Goal: Task Accomplishment & Management: Manage account settings

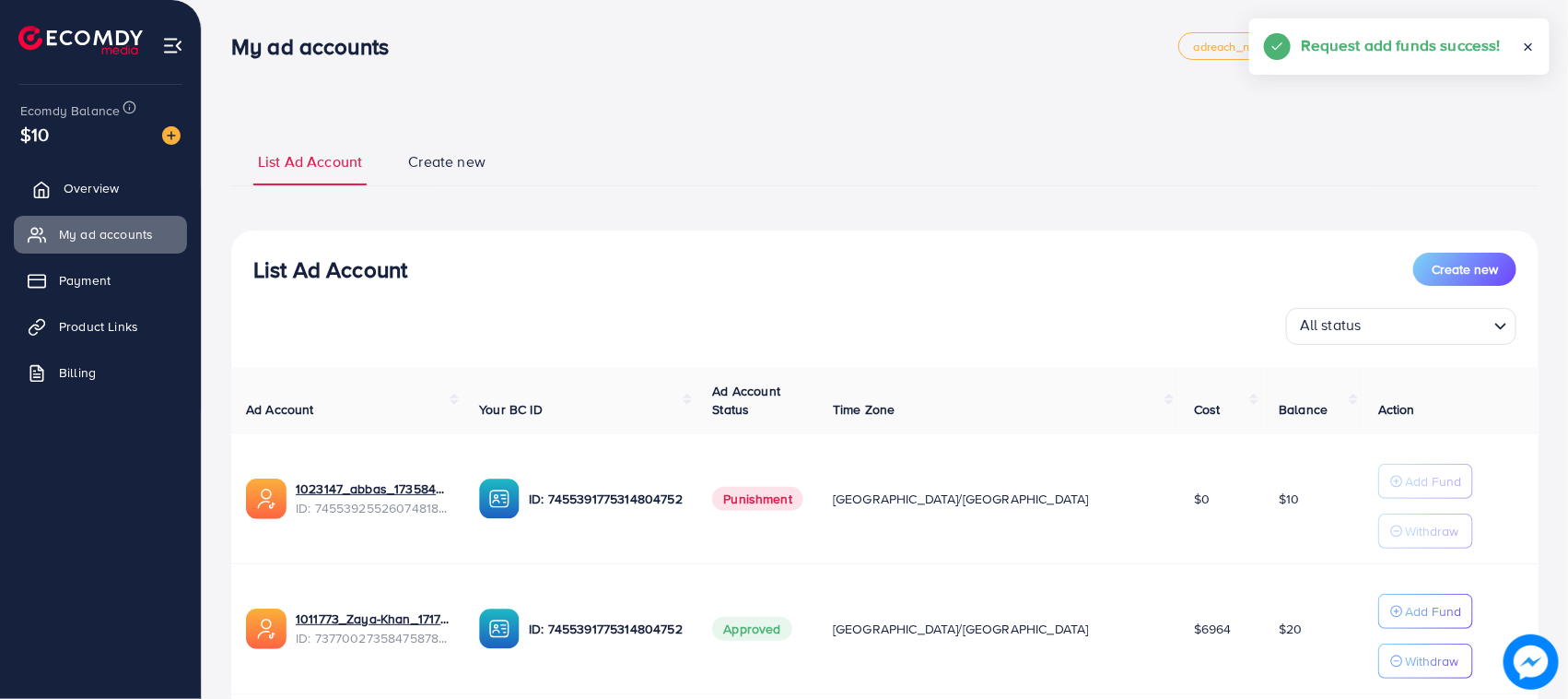
click at [92, 189] on span "Overview" at bounding box center [91, 187] width 56 height 18
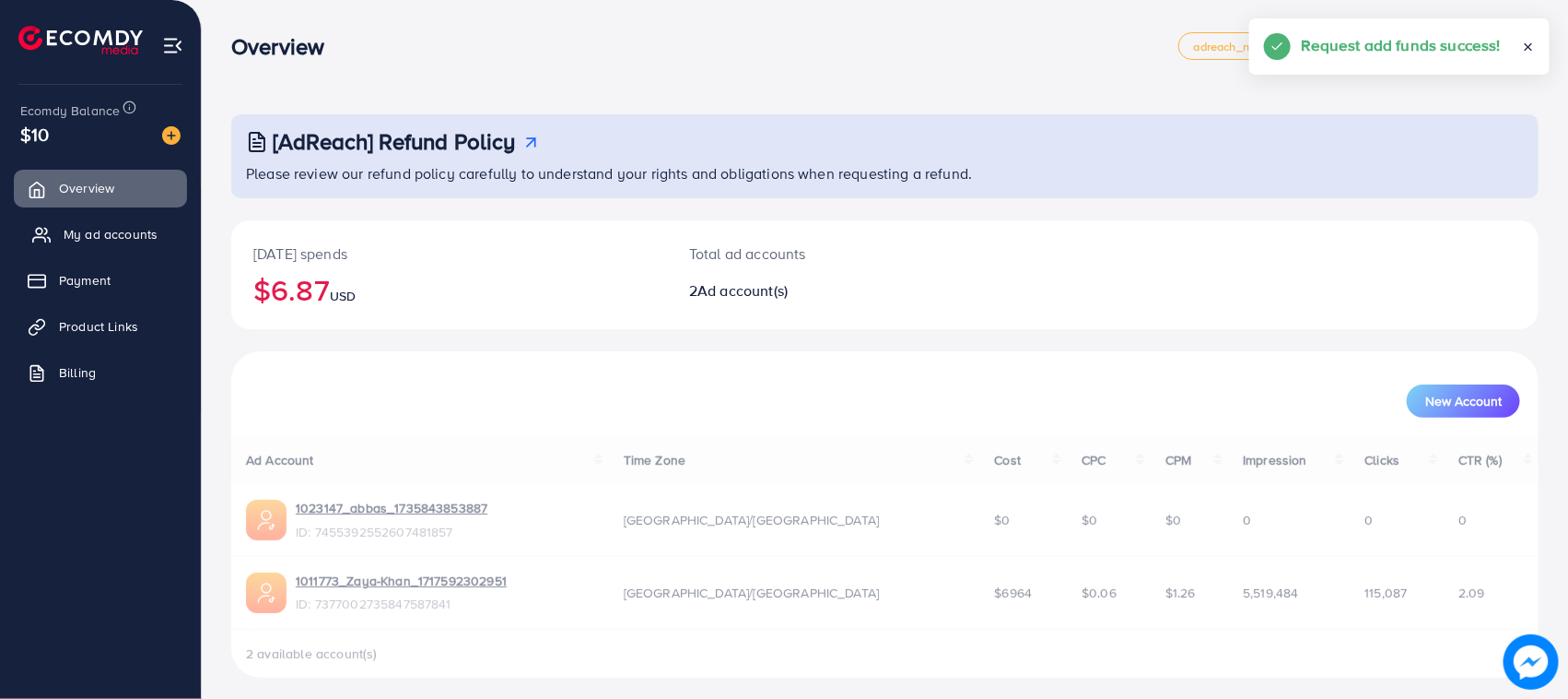
click at [97, 223] on link "My ad accounts" at bounding box center [100, 234] width 174 height 36
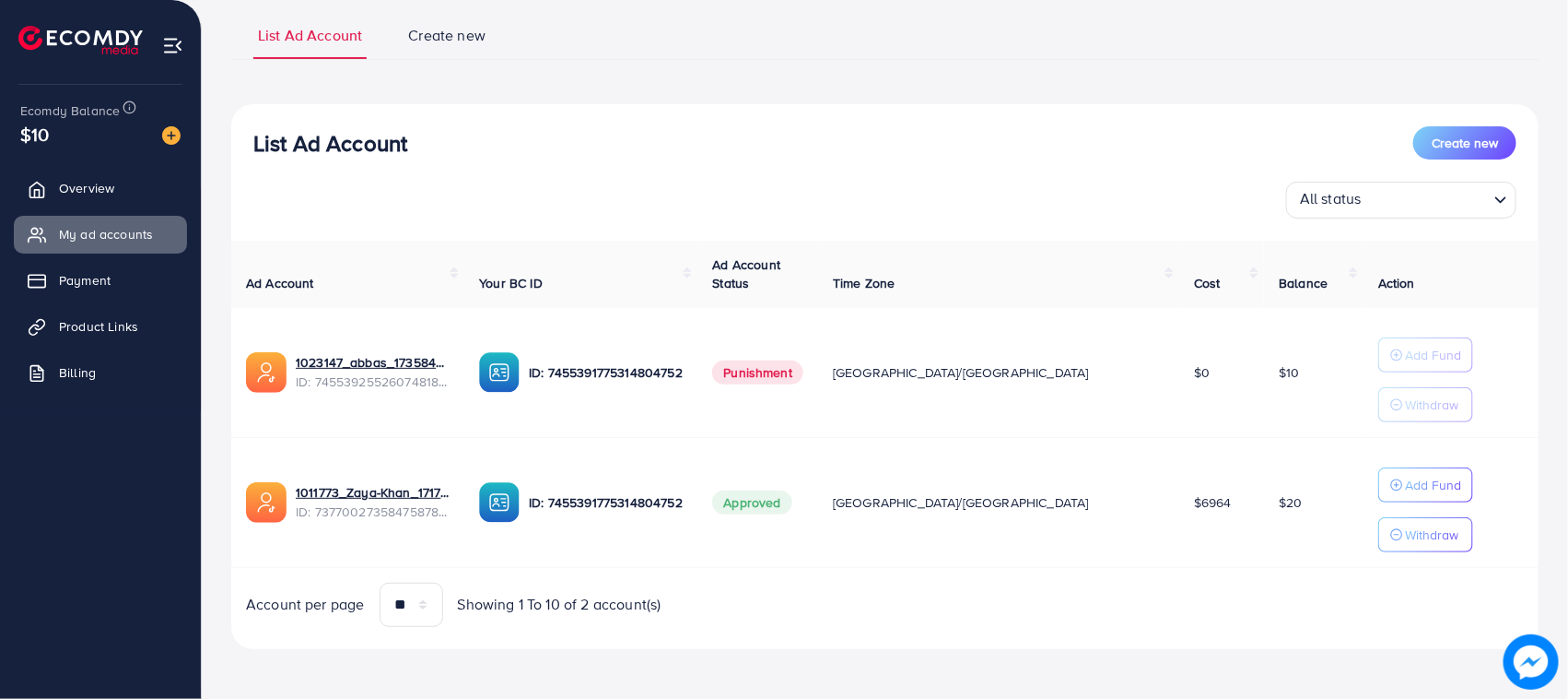
scroll to position [129, 0]
click at [297, 157] on div "List Ad Account Create new" at bounding box center [885, 141] width 1263 height 34
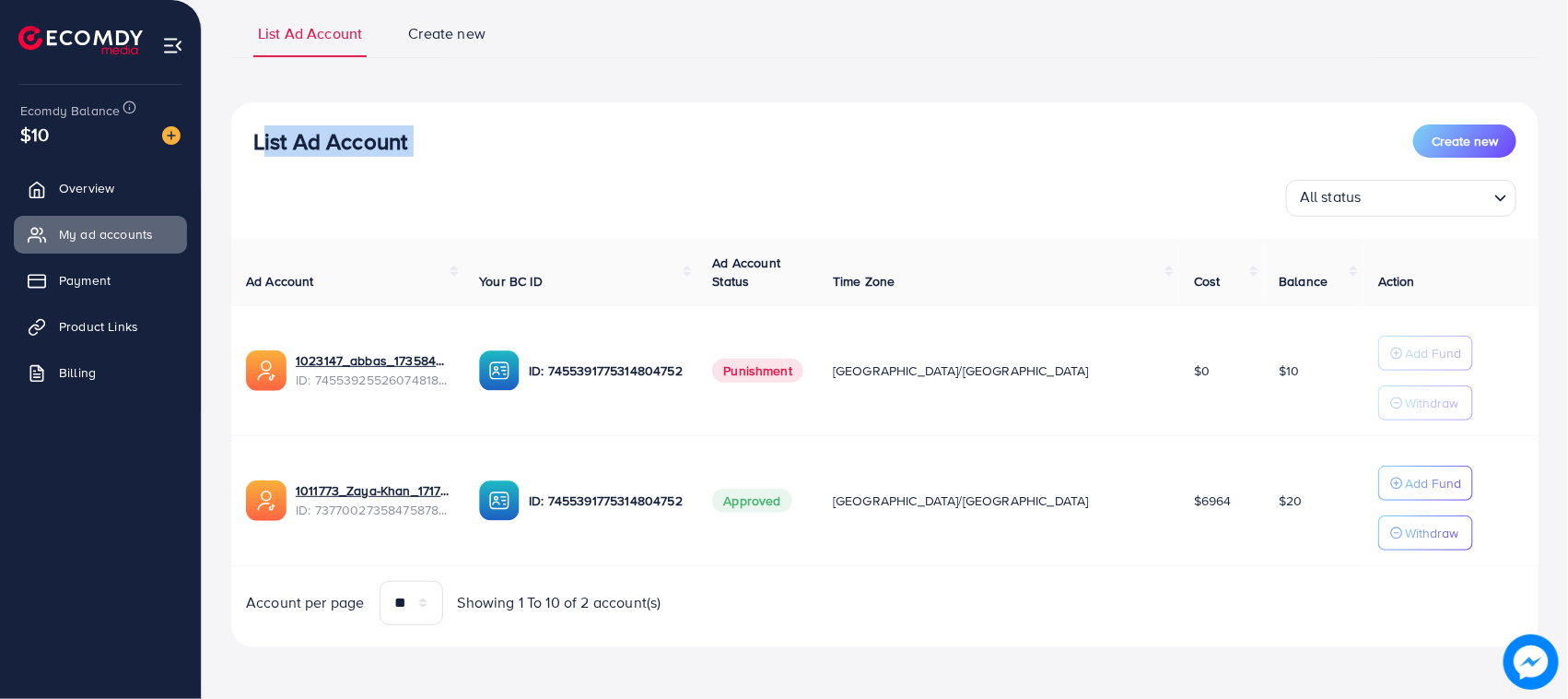
click at [297, 157] on div "List Ad Account Create new" at bounding box center [885, 141] width 1263 height 34
click at [510, 157] on div "List Ad Account Create new" at bounding box center [885, 141] width 1263 height 34
